Goal: Communication & Community: Answer question/provide support

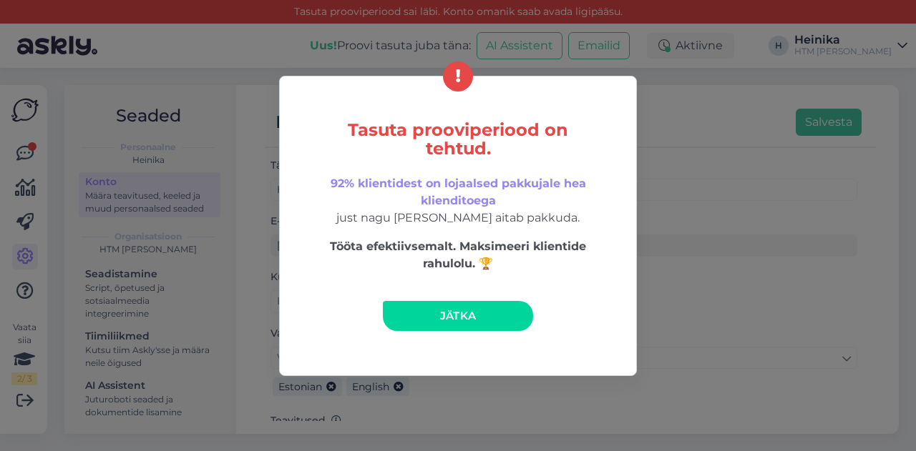
click at [733, 111] on div "Tasuta prooviperiood on tehtud. 92% klientidest on lojaalsed pakkujale hea klie…" at bounding box center [458, 225] width 916 height 451
click at [756, 197] on div "Tasuta prooviperiood on tehtud. 92% klientidest on lojaalsed pakkujale hea klie…" at bounding box center [458, 225] width 916 height 451
drag, startPoint x: 481, startPoint y: 313, endPoint x: 297, endPoint y: 283, distance: 186.3
click at [481, 313] on link "Jätka" at bounding box center [458, 316] width 150 height 30
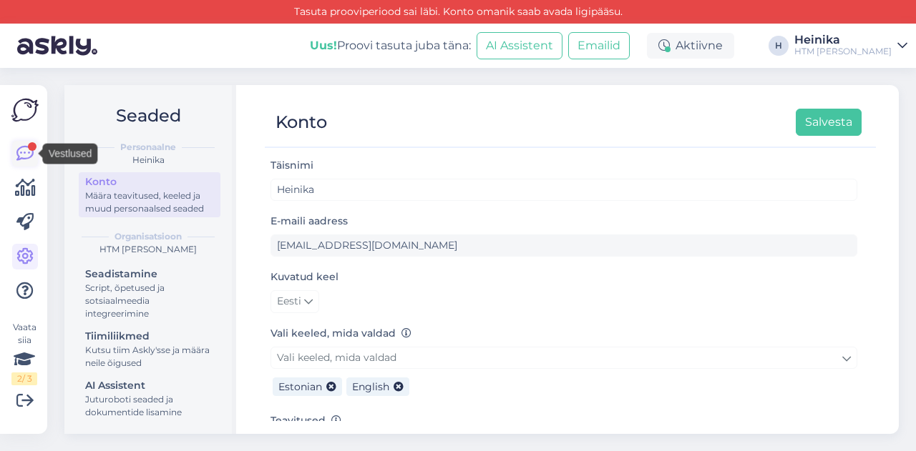
click at [24, 152] on icon at bounding box center [24, 153] width 17 height 17
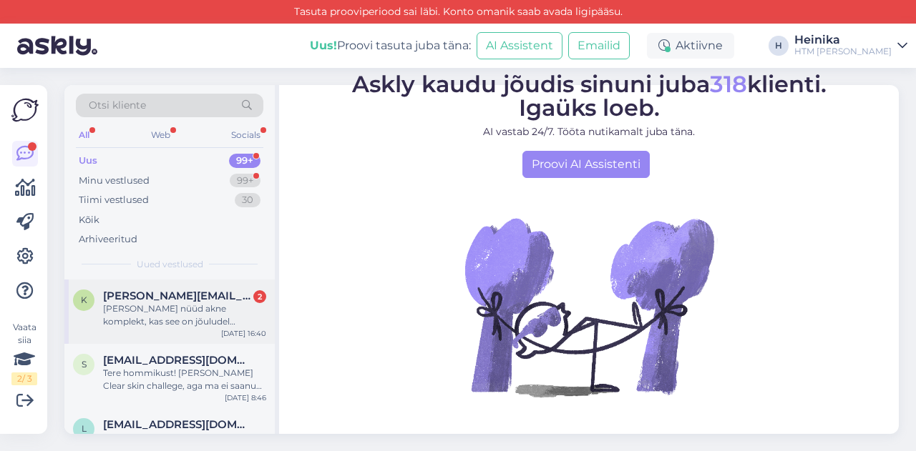
click at [177, 320] on div "[PERSON_NAME] nüüd akne komplekt, kas see on jõuludel kaksikutele teismelistele…" at bounding box center [184, 316] width 163 height 26
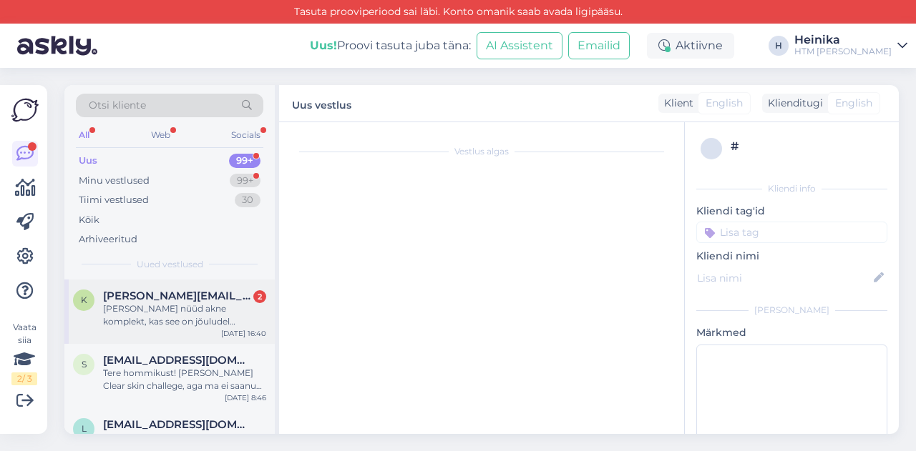
scroll to position [65, 0]
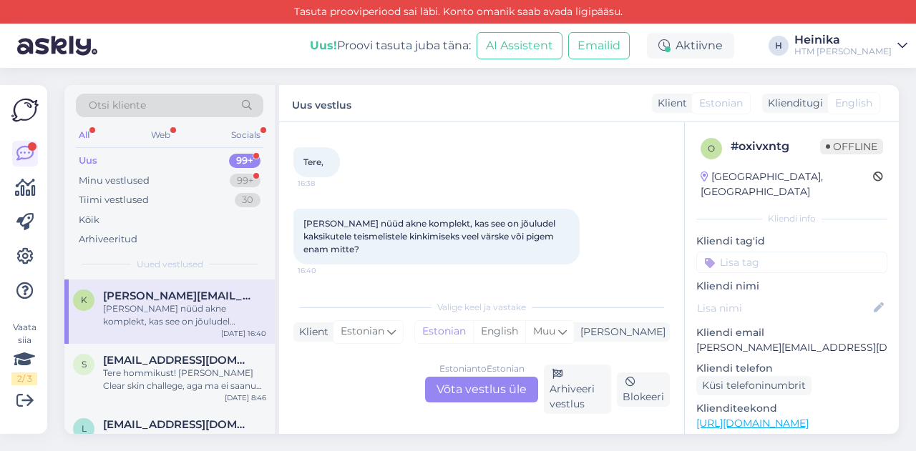
click at [498, 390] on div "Estonian to Estonian Võta vestlus üle" at bounding box center [481, 390] width 113 height 26
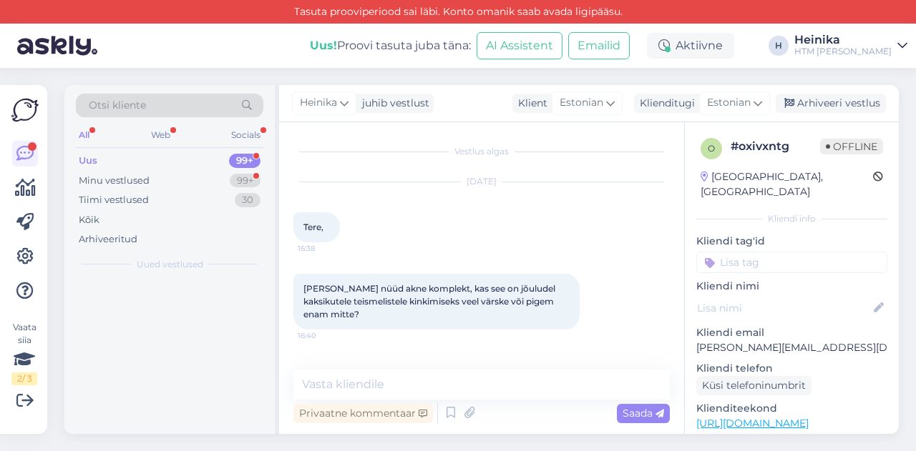
scroll to position [0, 0]
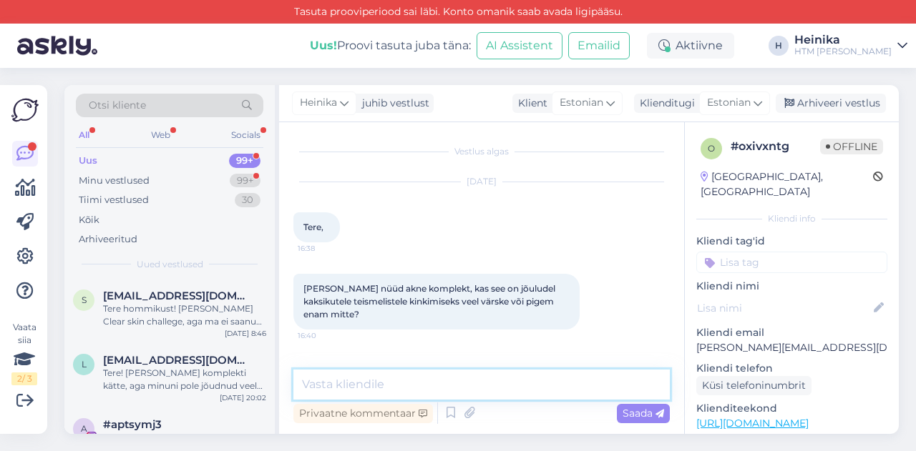
click at [478, 383] on textarea at bounding box center [481, 385] width 376 height 30
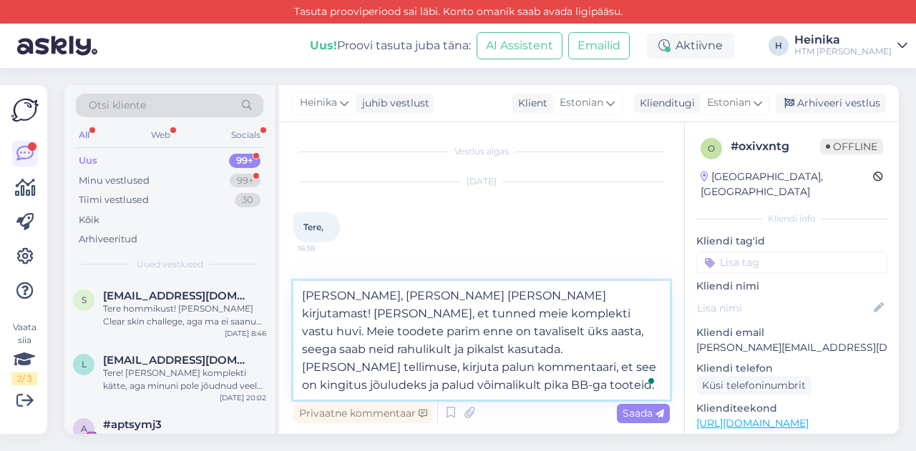
click at [568, 353] on textarea "[PERSON_NAME], [PERSON_NAME] [PERSON_NAME] kirjutamast! [PERSON_NAME], et tunne…" at bounding box center [481, 340] width 376 height 119
click at [644, 351] on textarea "[PERSON_NAME], [PERSON_NAME] [PERSON_NAME] kirjutamast! [PERSON_NAME], et tunne…" at bounding box center [481, 340] width 376 height 119
click at [304, 381] on textarea "[PERSON_NAME], [PERSON_NAME] [PERSON_NAME] kirjutamast! [PERSON_NAME], et tunne…" at bounding box center [481, 340] width 376 height 119
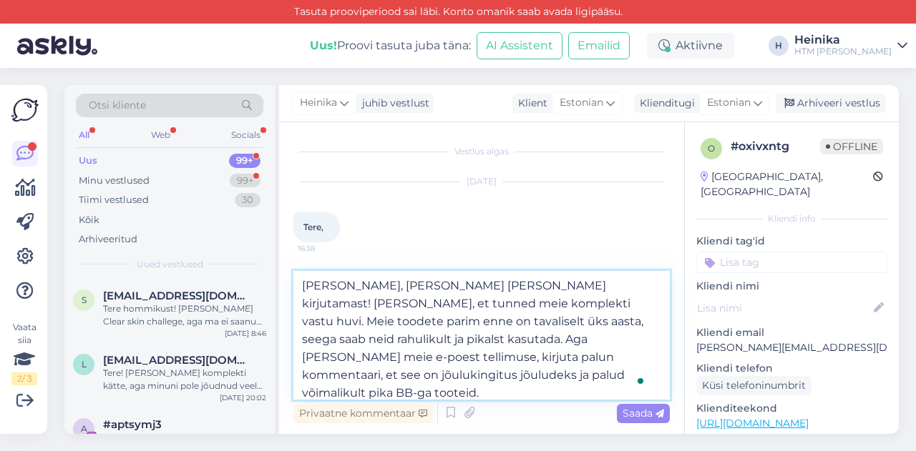
click at [438, 374] on textarea "[PERSON_NAME], [PERSON_NAME] [PERSON_NAME] kirjutamast! [PERSON_NAME], et tunne…" at bounding box center [481, 335] width 376 height 129
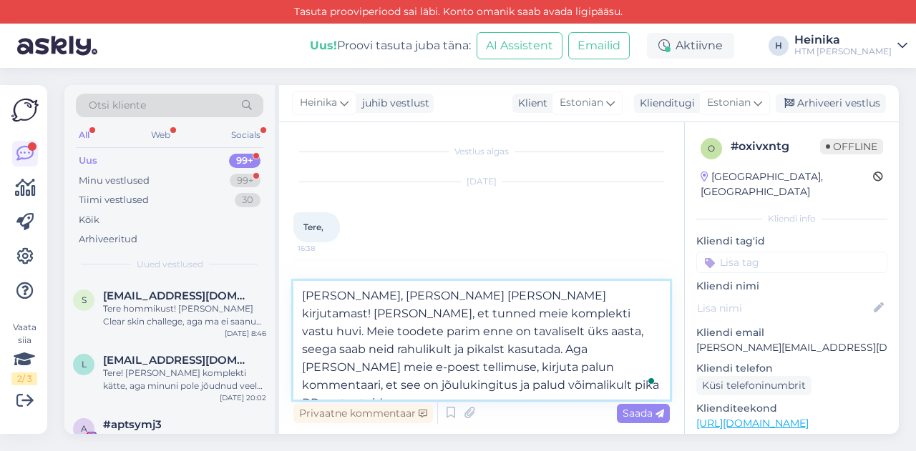
click at [607, 388] on textarea "[PERSON_NAME], [PERSON_NAME] [PERSON_NAME] kirjutamast! [PERSON_NAME], et tunne…" at bounding box center [481, 340] width 376 height 119
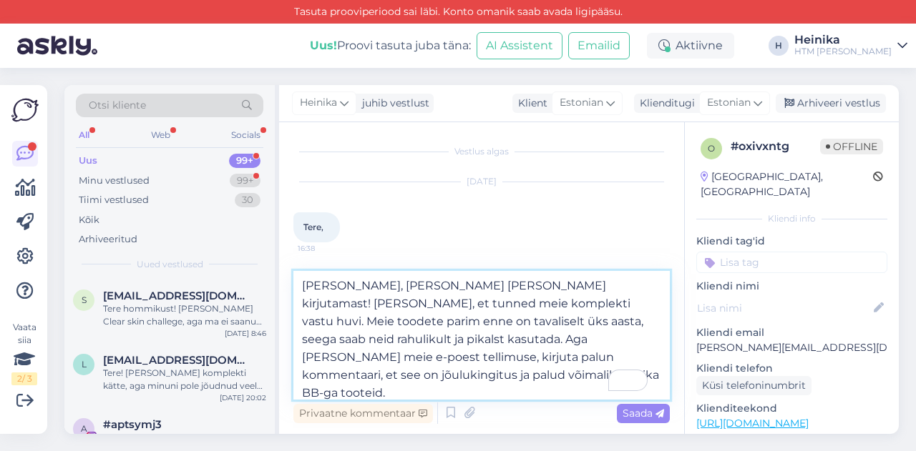
drag, startPoint x: 583, startPoint y: 304, endPoint x: 654, endPoint y: 303, distance: 70.8
click at [654, 303] on textarea "[PERSON_NAME], [PERSON_NAME] [PERSON_NAME] kirjutamast! [PERSON_NAME], et tunne…" at bounding box center [481, 335] width 376 height 129
click at [502, 338] on textarea "[PERSON_NAME], [PERSON_NAME] [PERSON_NAME] kirjutamast! [PERSON_NAME], et tunne…" at bounding box center [481, 335] width 376 height 129
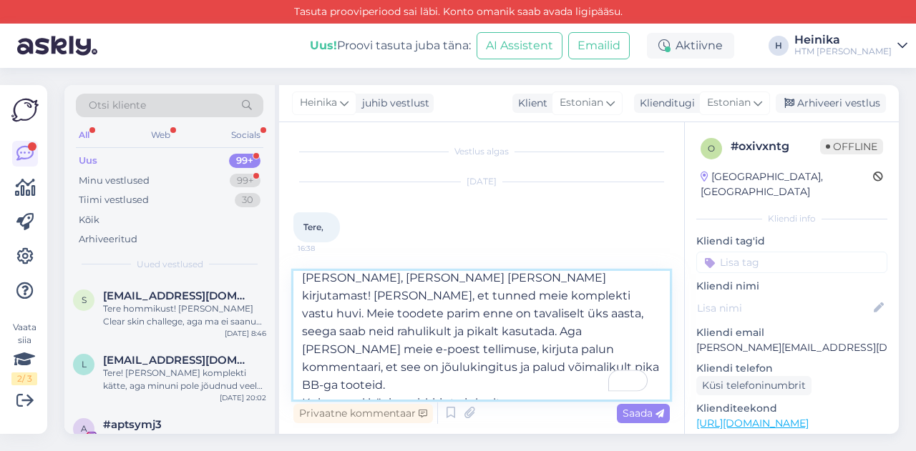
drag, startPoint x: 333, startPoint y: 348, endPoint x: 275, endPoint y: 350, distance: 57.3
click at [275, 350] on div "Otsi kliente All Web Socials Uus 99+ Minu vestlused 99+ Tiimi vestlused 30 Kõik…" at bounding box center [481, 259] width 834 height 349
drag, startPoint x: 437, startPoint y: 350, endPoint x: 467, endPoint y: 347, distance: 30.2
click at [467, 347] on textarea "[PERSON_NAME], [PERSON_NAME] [PERSON_NAME] kirjutamast! [PERSON_NAME], et tunne…" at bounding box center [481, 335] width 376 height 129
click at [558, 384] on textarea "[PERSON_NAME], [PERSON_NAME] [PERSON_NAME] kirjutamast! [PERSON_NAME], et tunne…" at bounding box center [481, 335] width 376 height 129
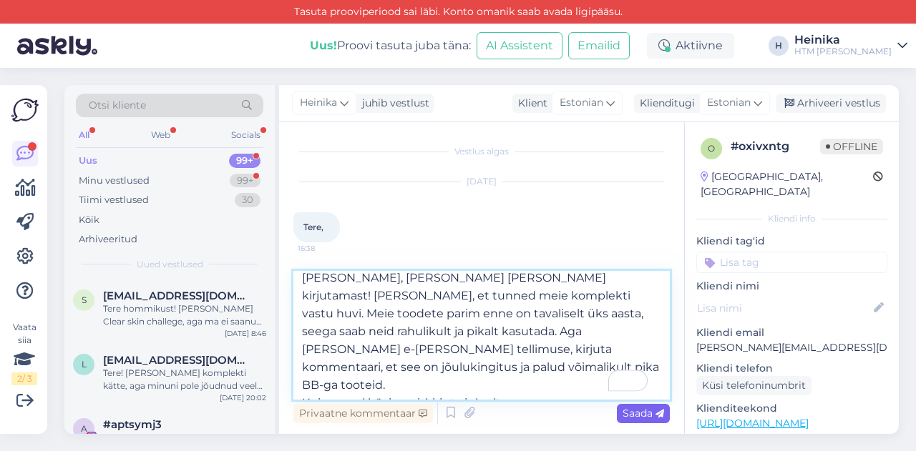
type textarea "[PERSON_NAME], [PERSON_NAME] [PERSON_NAME] kirjutamast! [PERSON_NAME], et tunne…"
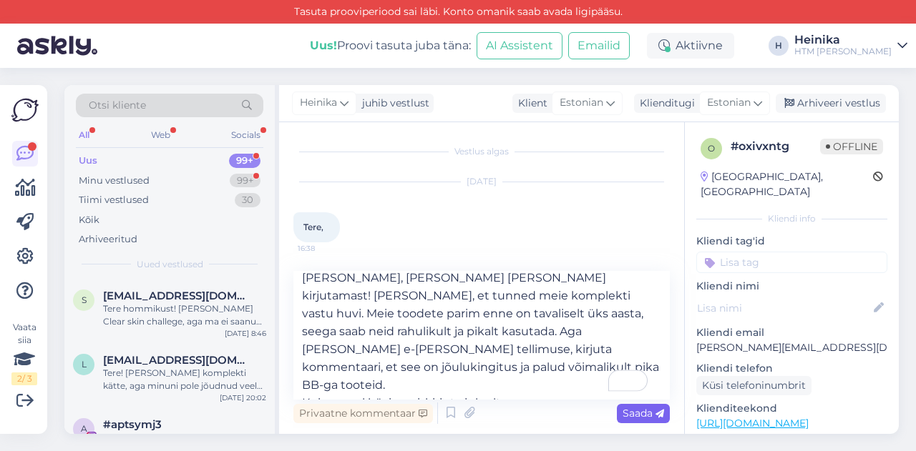
click at [627, 411] on span "Saada" at bounding box center [642, 413] width 41 height 13
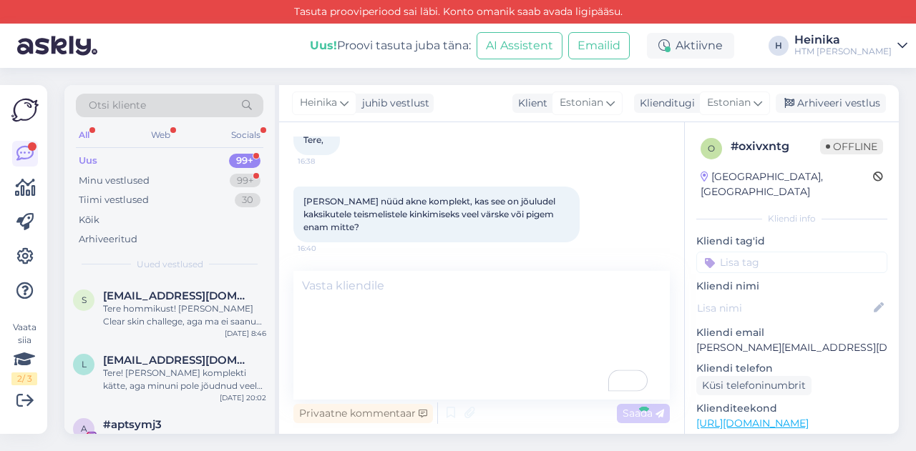
scroll to position [0, 0]
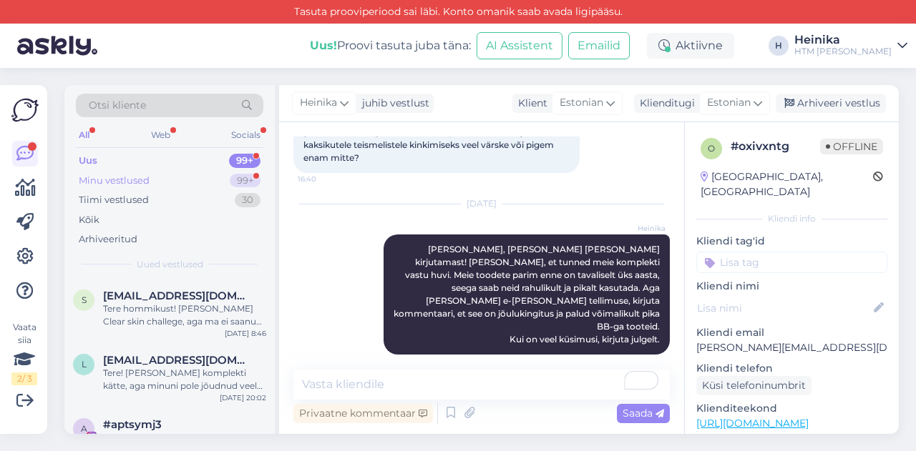
click at [124, 178] on div "Minu vestlused" at bounding box center [114, 181] width 71 height 14
click at [127, 162] on div "Uus 99+" at bounding box center [169, 161] width 187 height 20
